Goal: Check status: Check status

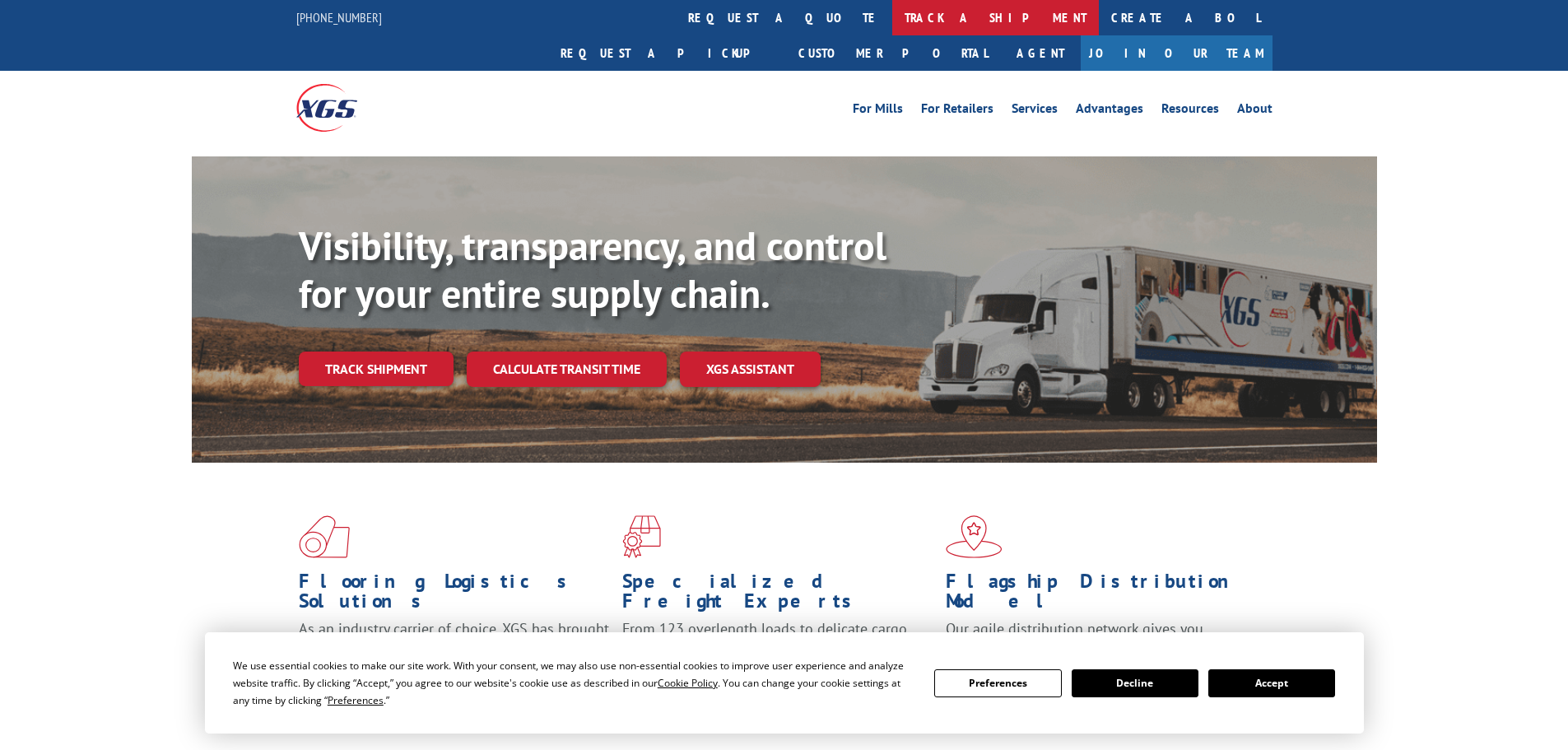
click at [892, 26] on link "track a shipment" at bounding box center [996, 18] width 206 height 35
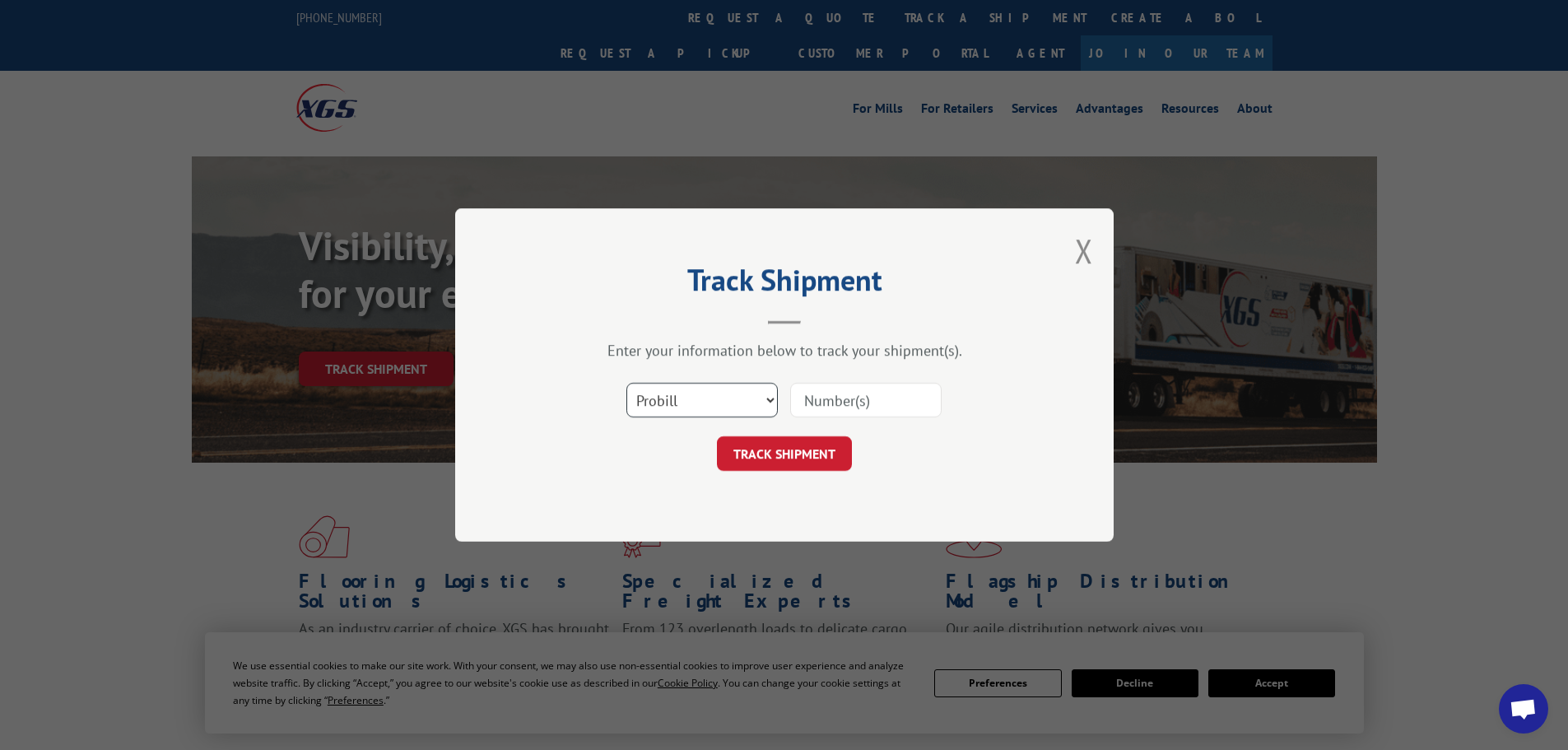
drag, startPoint x: 677, startPoint y: 398, endPoint x: 674, endPoint y: 414, distance: 16.3
click at [677, 398] on select "Select category... Probill BOL PO" at bounding box center [702, 400] width 152 height 34
select select "po"
click at [626, 383] on select "Select category... Probill BOL PO" at bounding box center [702, 400] width 152 height 34
click at [862, 403] on input at bounding box center [866, 400] width 152 height 34
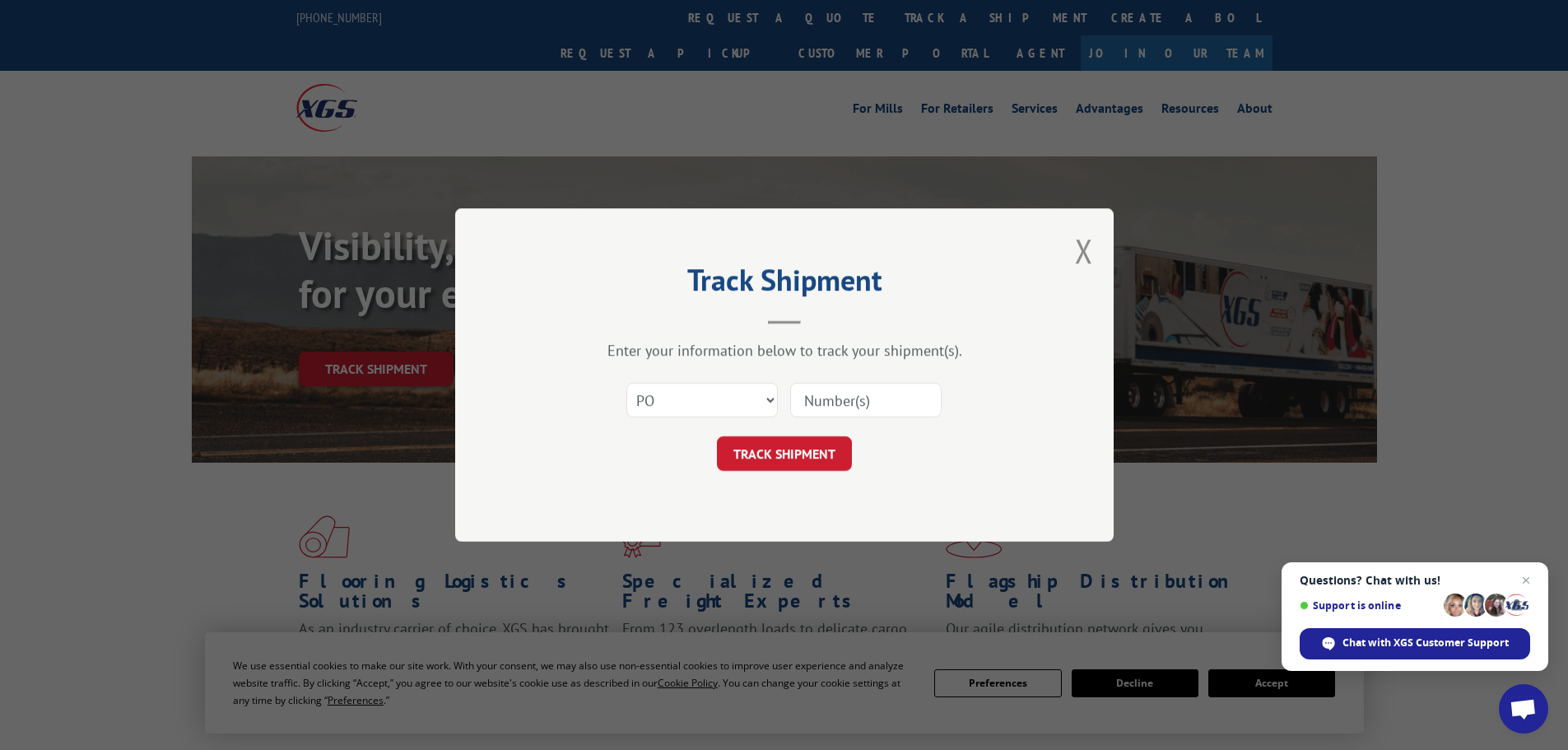
paste input "07534001"
type input "07534001"
click at [768, 448] on button "TRACK SHIPMENT" at bounding box center [784, 454] width 135 height 34
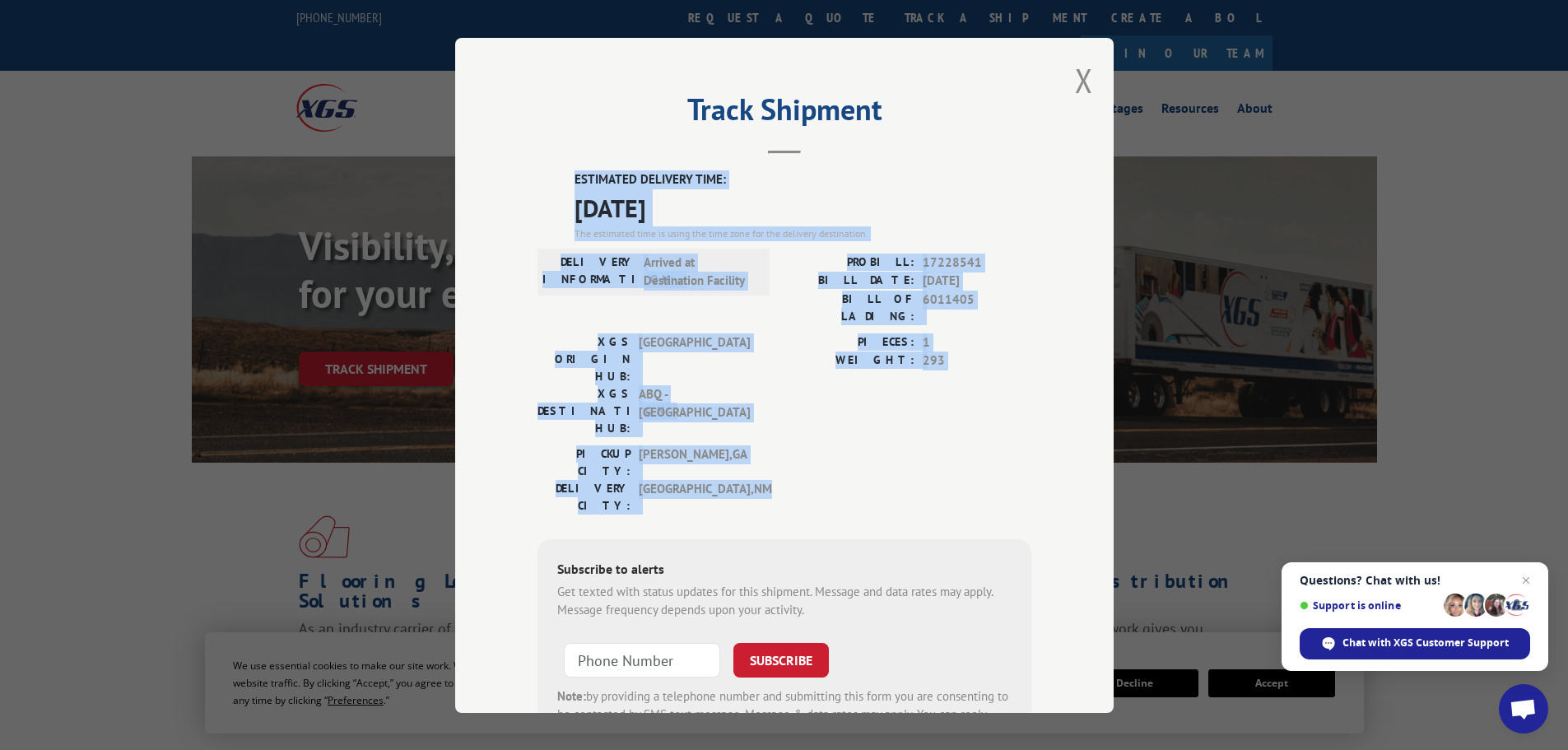
drag, startPoint x: 563, startPoint y: 175, endPoint x: 813, endPoint y: 417, distance: 347.9
click at [813, 417] on div "ESTIMATED DELIVERY TIME: 09/09/2025 The estimated time is using the time zone f…" at bounding box center [785, 466] width 494 height 592
copy div "ESTIMATED DELIVERY TIME: 09/09/2025 The estimated time is using the time zone f…"
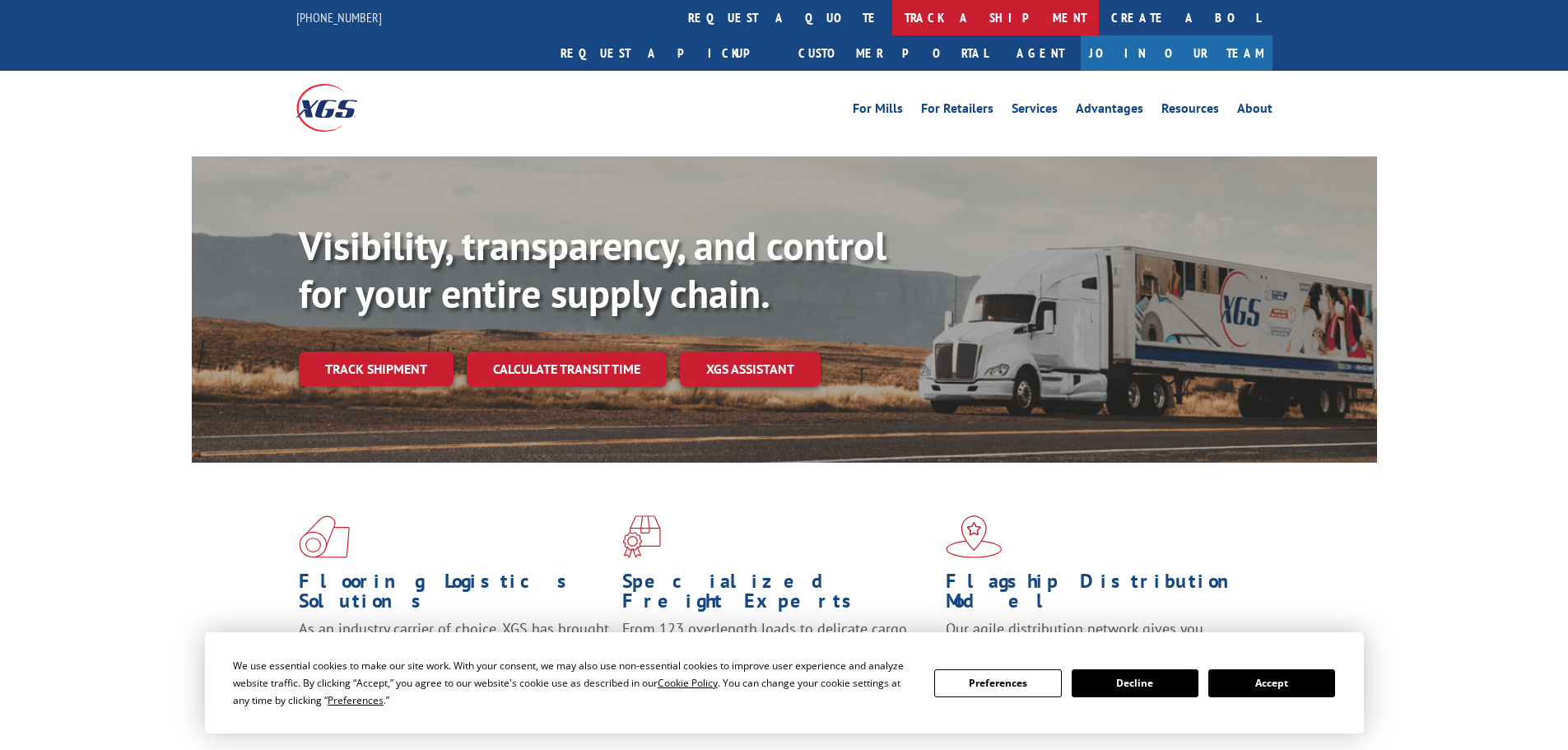
click at [892, 23] on link "track a shipment" at bounding box center [996, 18] width 206 height 35
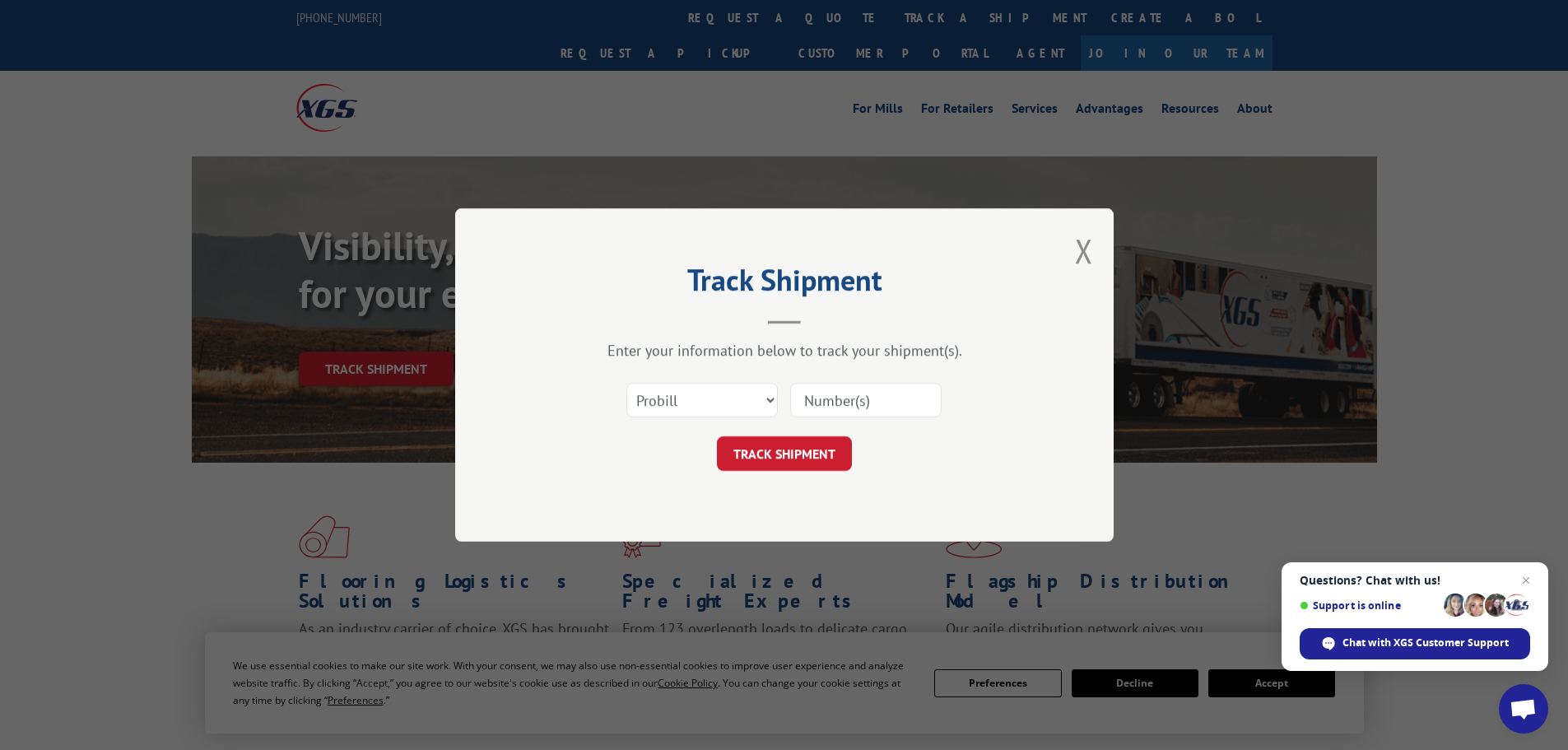
paste input "16755081"
type input "16755081"
click at [822, 473] on div "Track Shipment Enter your information below to track your shipment(s). Select c…" at bounding box center [784, 375] width 659 height 334
click at [823, 466] on button "TRACK SHIPMENT" at bounding box center [784, 454] width 135 height 34
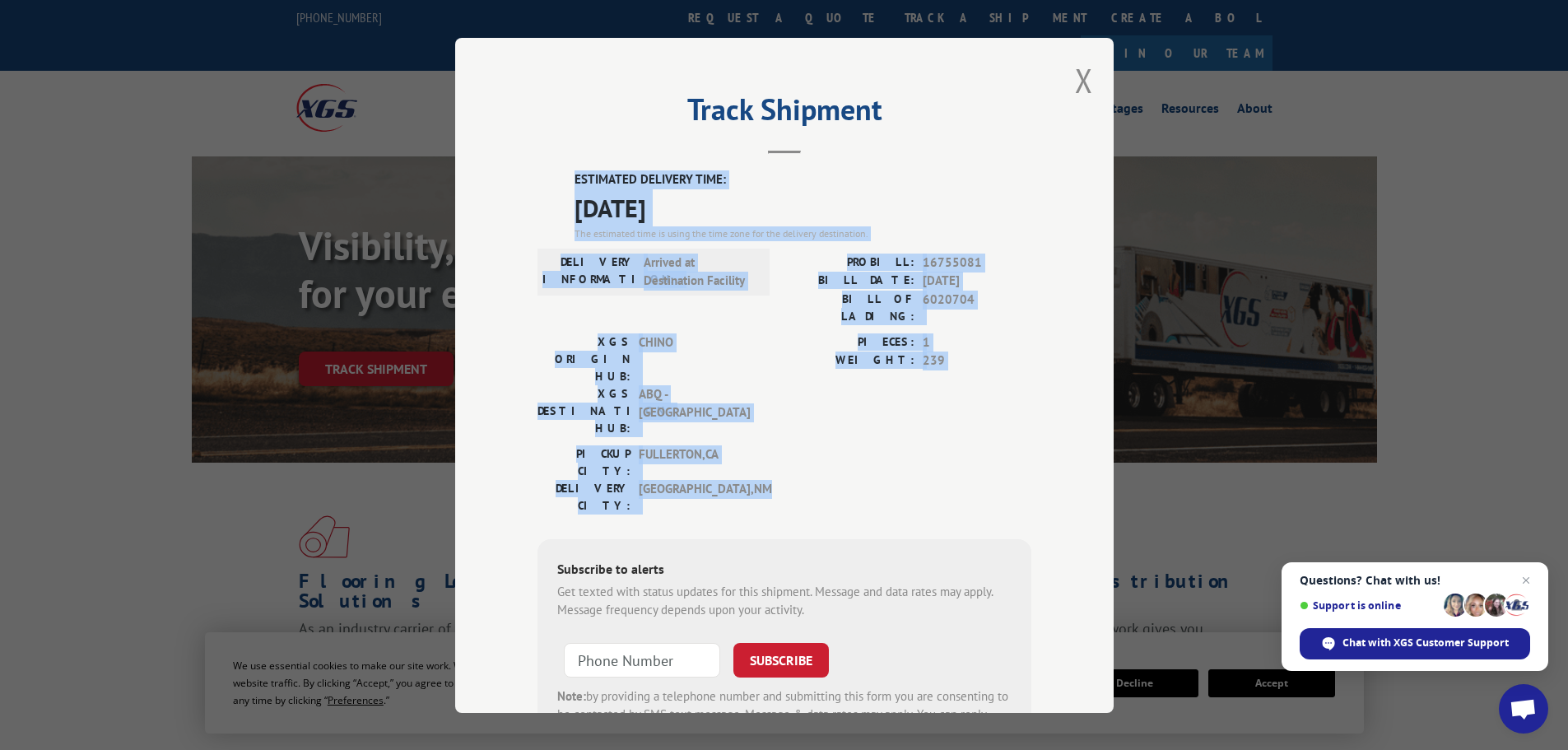
drag, startPoint x: 563, startPoint y: 175, endPoint x: 843, endPoint y: 404, distance: 361.7
click at [843, 404] on div "ESTIMATED DELIVERY TIME: [DATE] The estimated time is using the time zone for t…" at bounding box center [785, 466] width 494 height 592
copy div "ESTIMATED DELIVERY TIME: [DATE] The estimated time is using the time zone for t…"
click at [1075, 76] on button "Close modal" at bounding box center [1084, 79] width 19 height 43
